Goal: Task Accomplishment & Management: Manage account settings

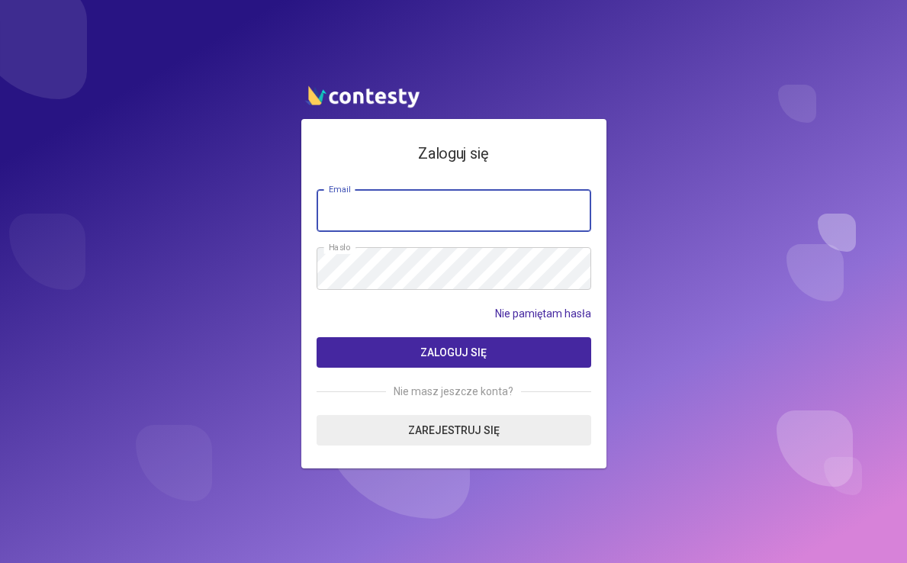
type input "**********"
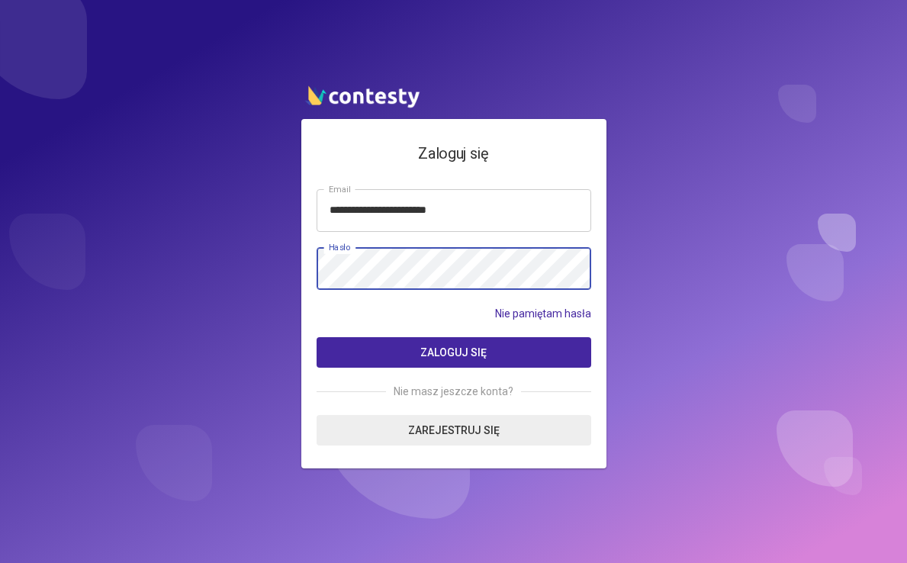
click at [453, 352] on button "Zaloguj się" at bounding box center [454, 352] width 275 height 31
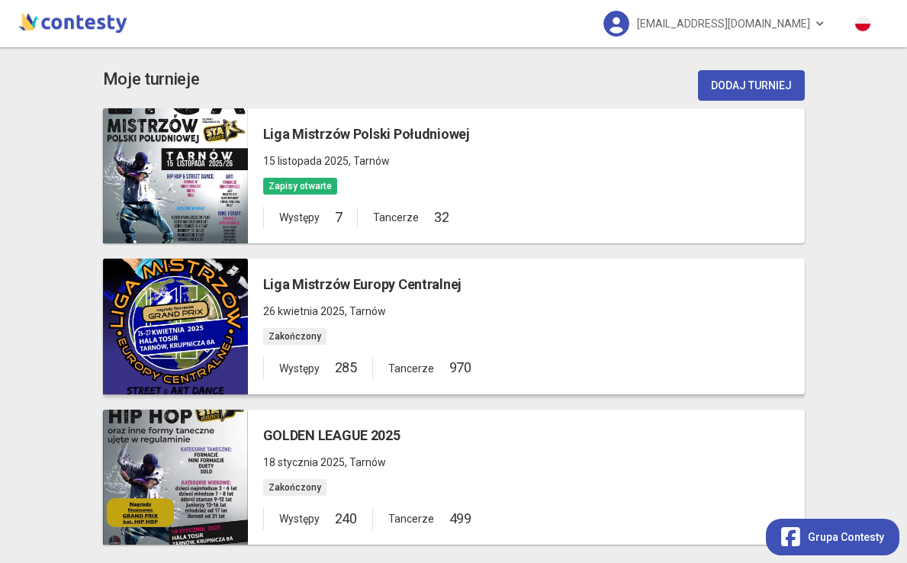
click at [198, 332] on div at bounding box center [175, 327] width 145 height 136
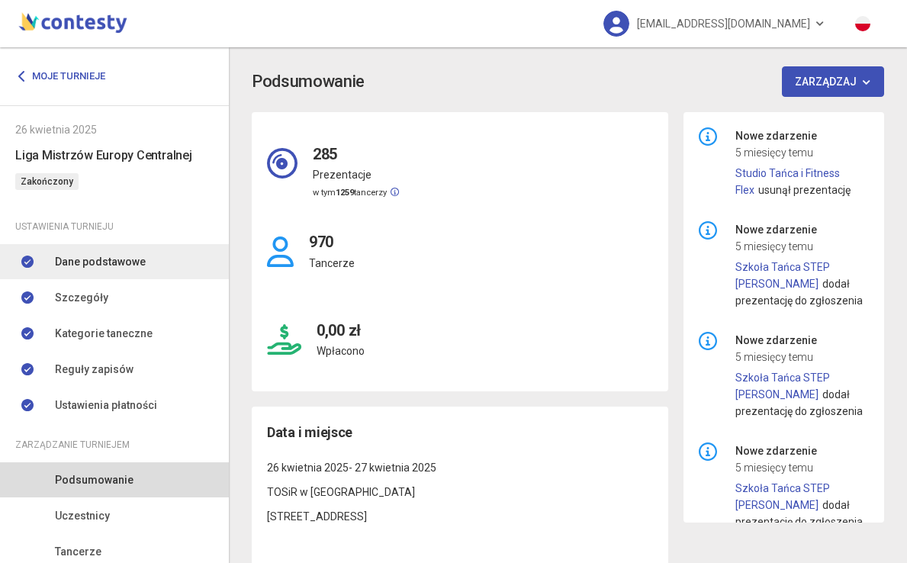
click at [121, 265] on span "Dane podstawowe" at bounding box center [100, 261] width 91 height 17
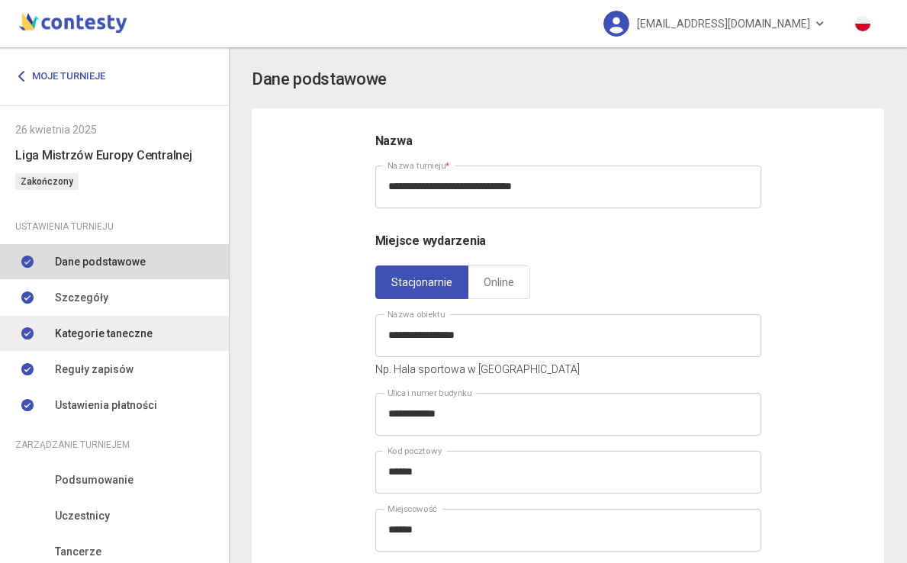
click at [130, 327] on span "Kategorie taneczne" at bounding box center [104, 333] width 98 height 17
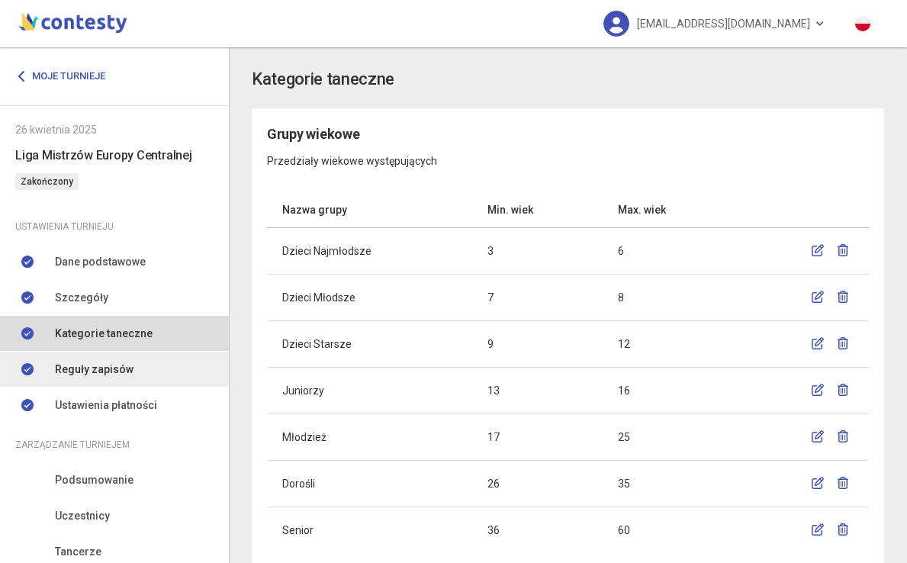
click at [120, 367] on span "Reguły zapisów" at bounding box center [94, 369] width 79 height 17
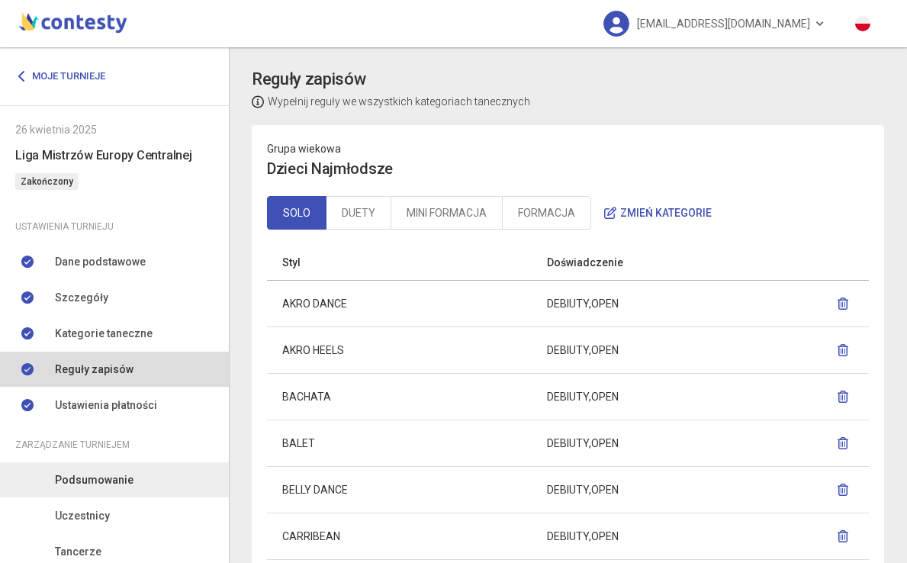
click at [128, 404] on span "Ustawienia płatności" at bounding box center [106, 405] width 102 height 17
click at [113, 478] on span "Podsumowanie" at bounding box center [94, 480] width 79 height 17
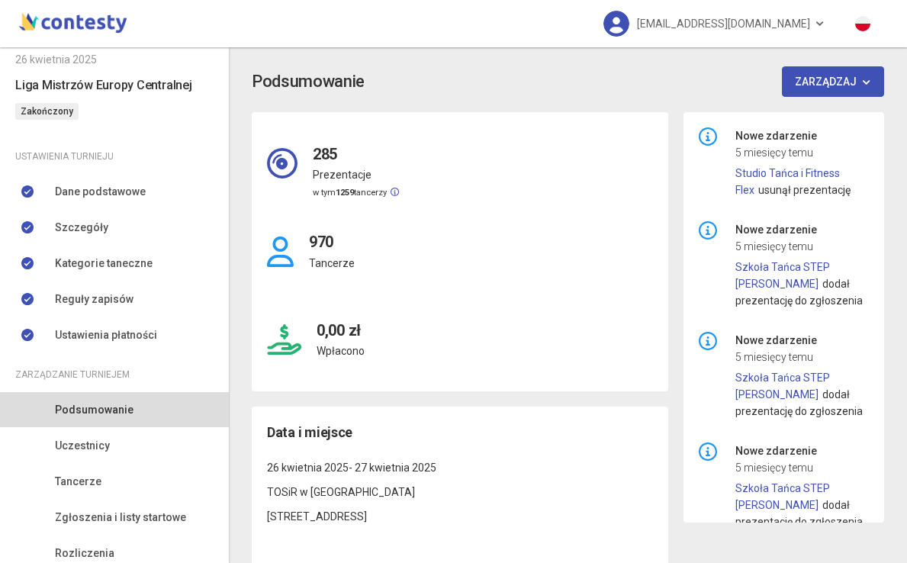
scroll to position [76, 0]
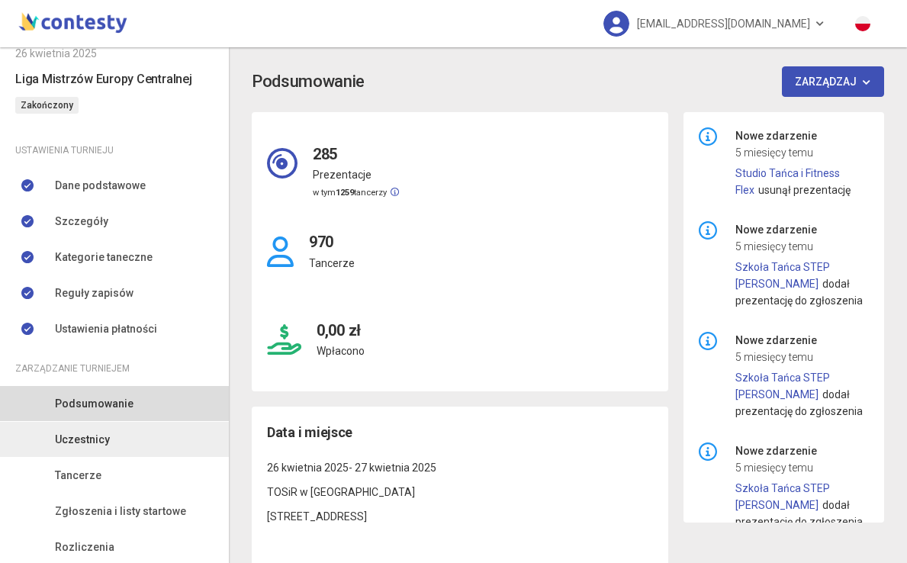
click at [94, 439] on span "Uczestnicy" at bounding box center [82, 439] width 55 height 17
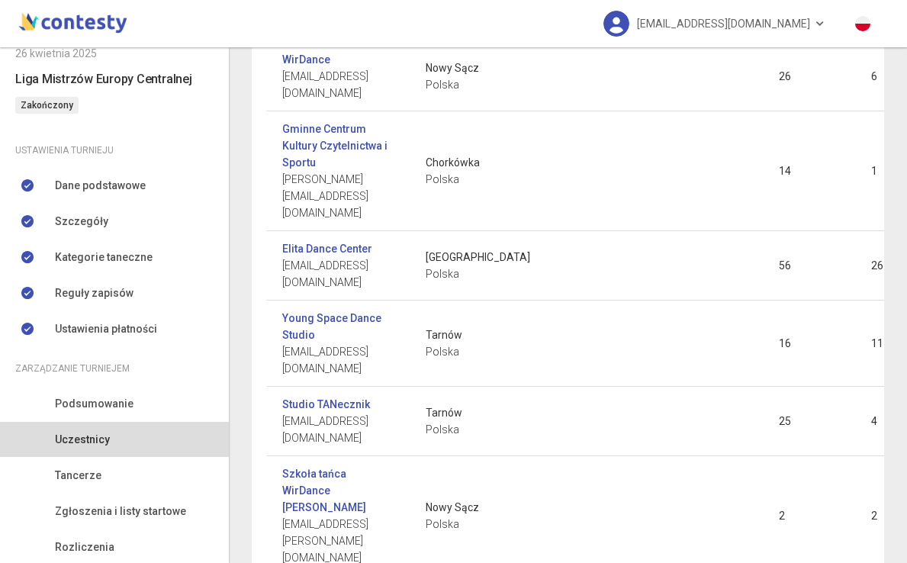
scroll to position [2261, 0]
